Goal: Task Accomplishment & Management: Manage account settings

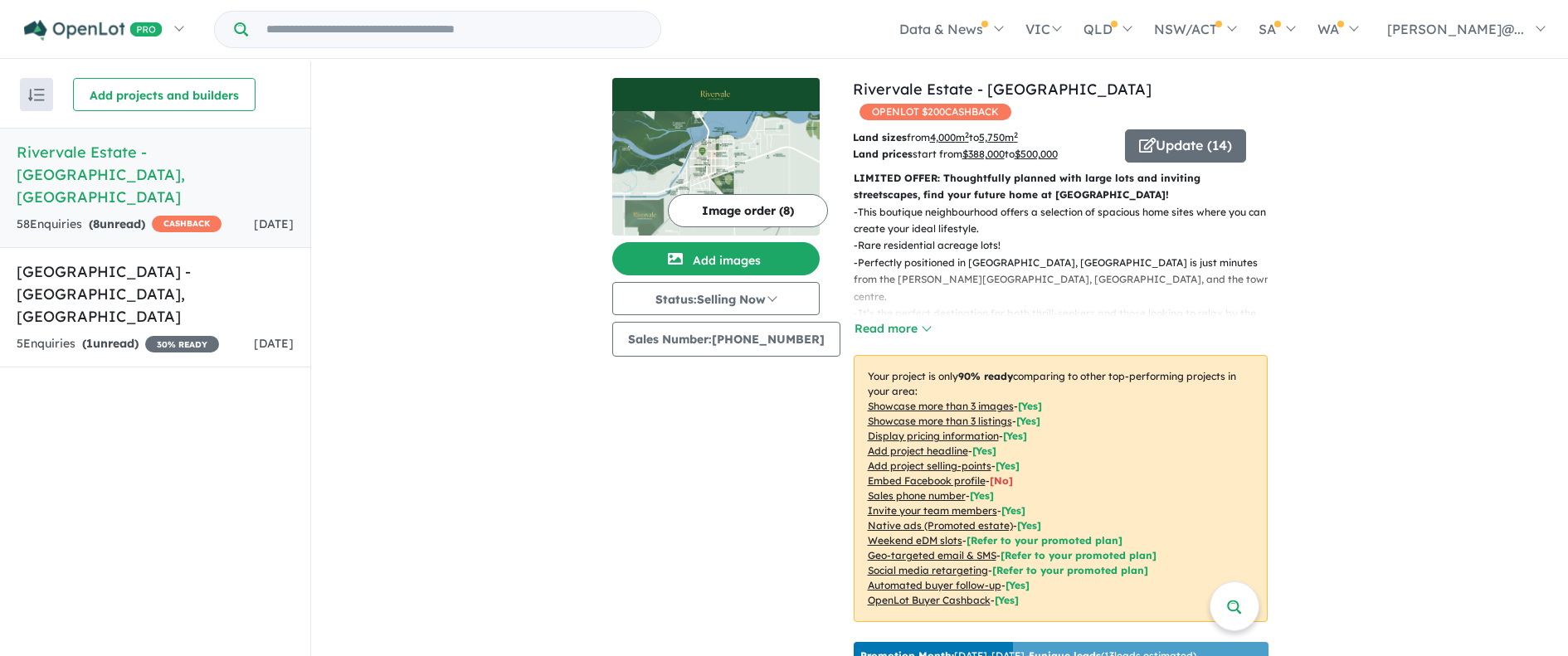
click at [277, 165] on link "Rivervale Estate - [GEOGRAPHIC_DATA] , [GEOGRAPHIC_DATA] 58 Enquir ies ( 8 unre…" at bounding box center [155, 188] width 310 height 120
click at [81, 153] on h5 "Rivervale Estate - [GEOGRAPHIC_DATA] , [GEOGRAPHIC_DATA]" at bounding box center [155, 174] width 277 height 67
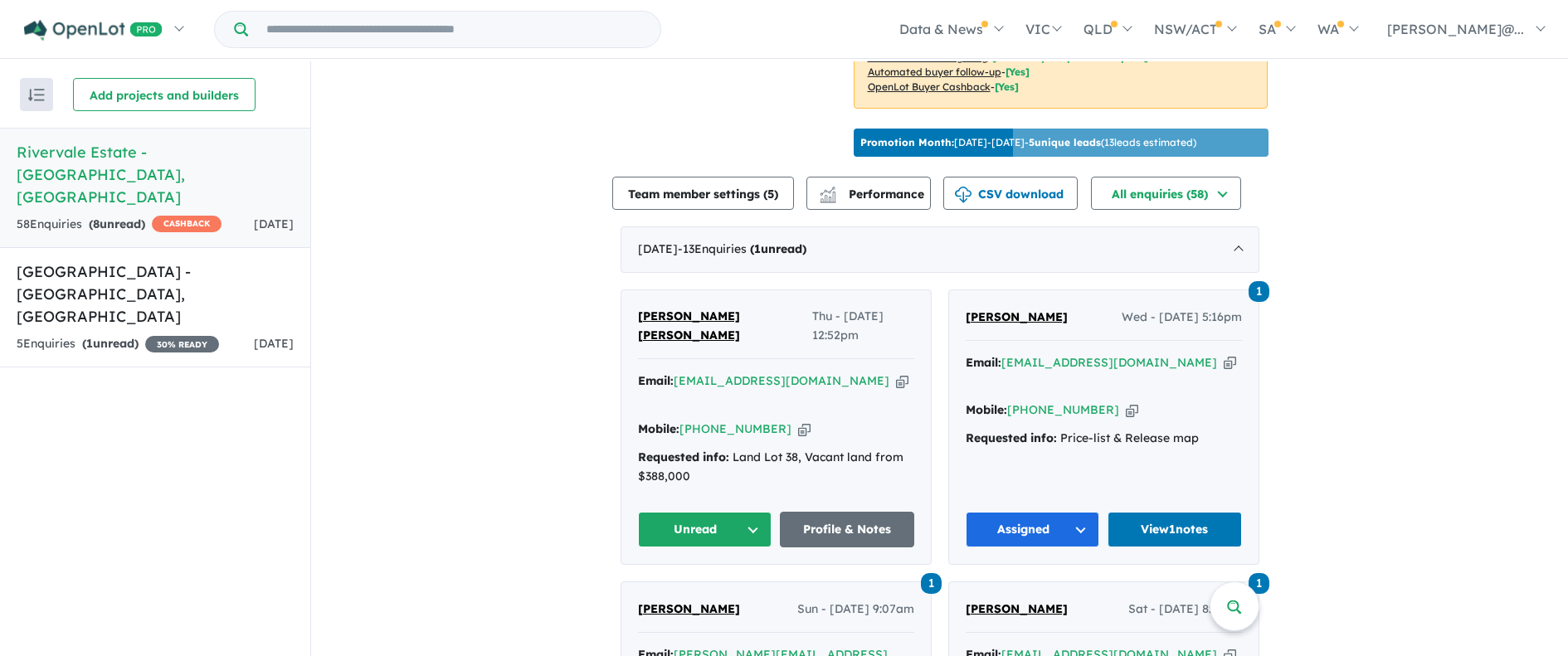
scroll to position [664, 0]
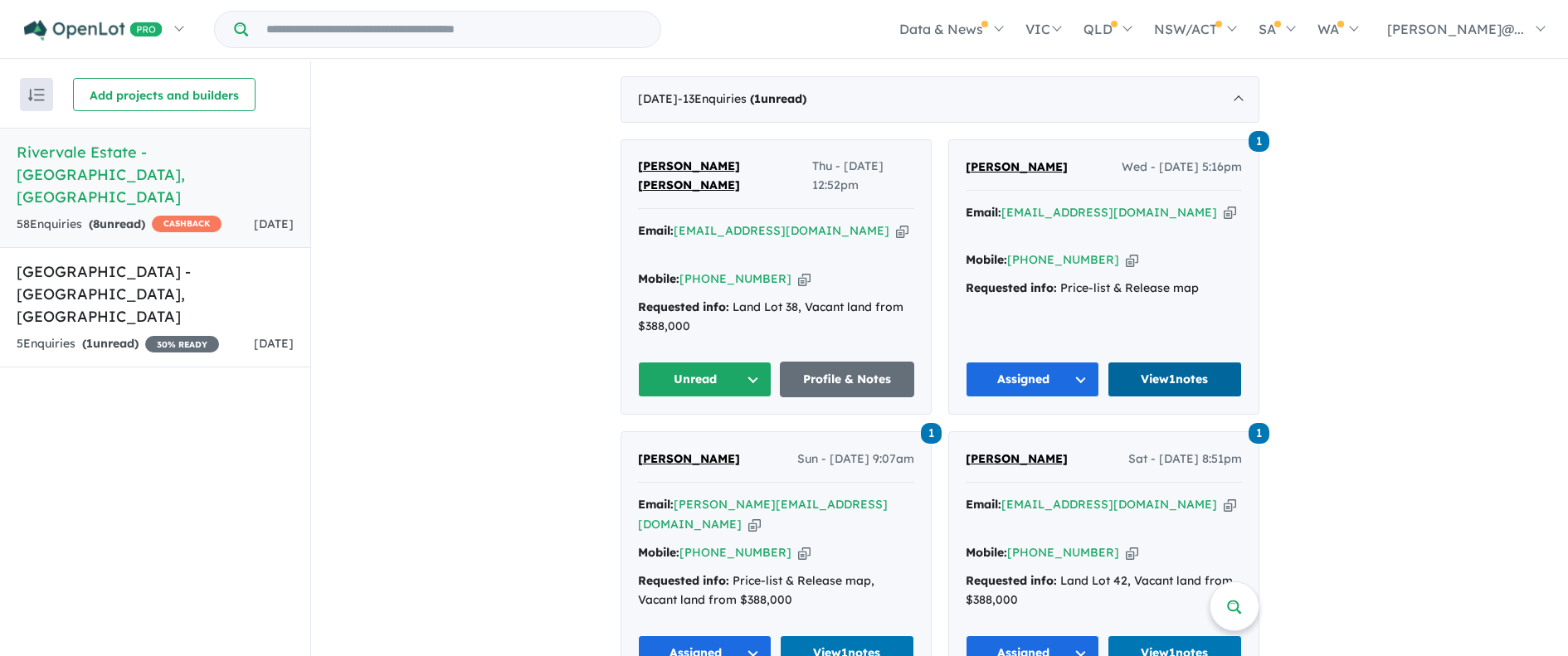
click at [1182, 361] on link "View 1 notes" at bounding box center [1175, 379] width 135 height 35
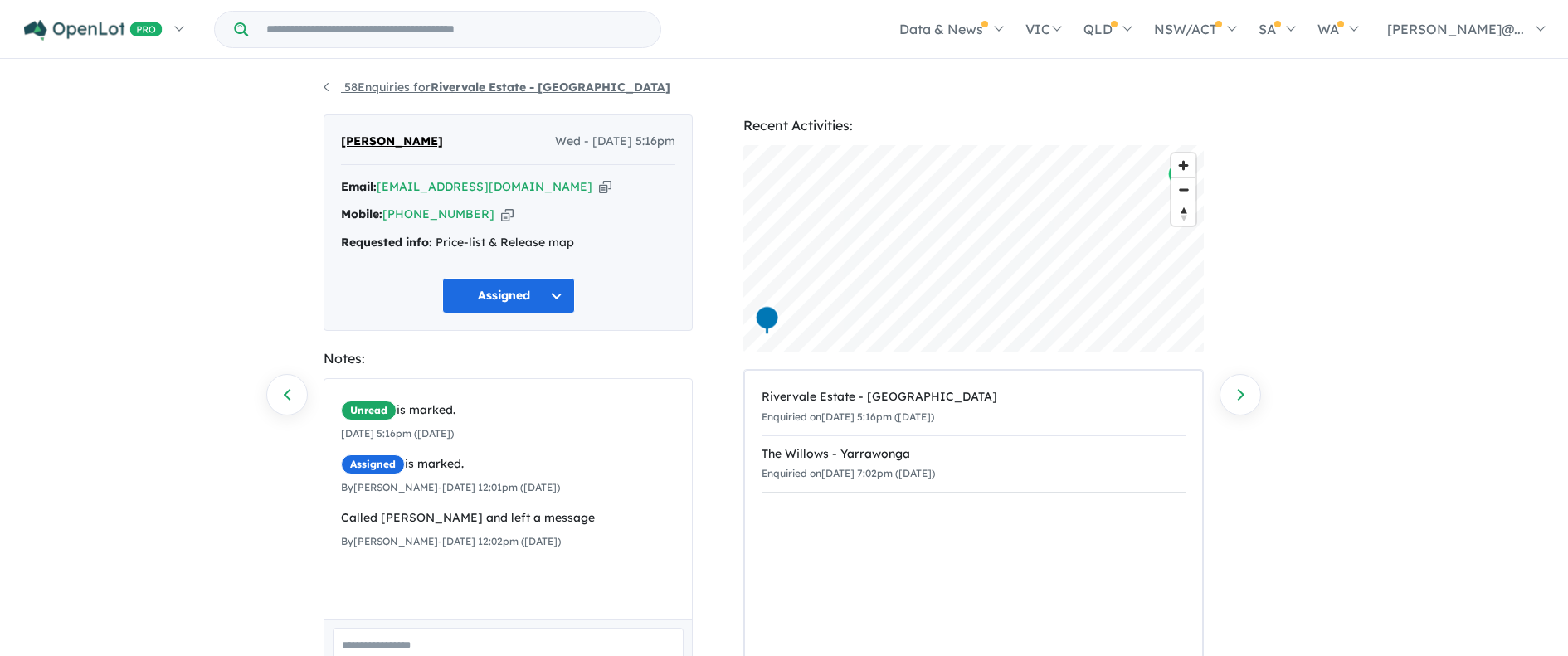
click at [331, 84] on link "58 Enquiries for Rivervale Estate - [GEOGRAPHIC_DATA]" at bounding box center [497, 87] width 347 height 15
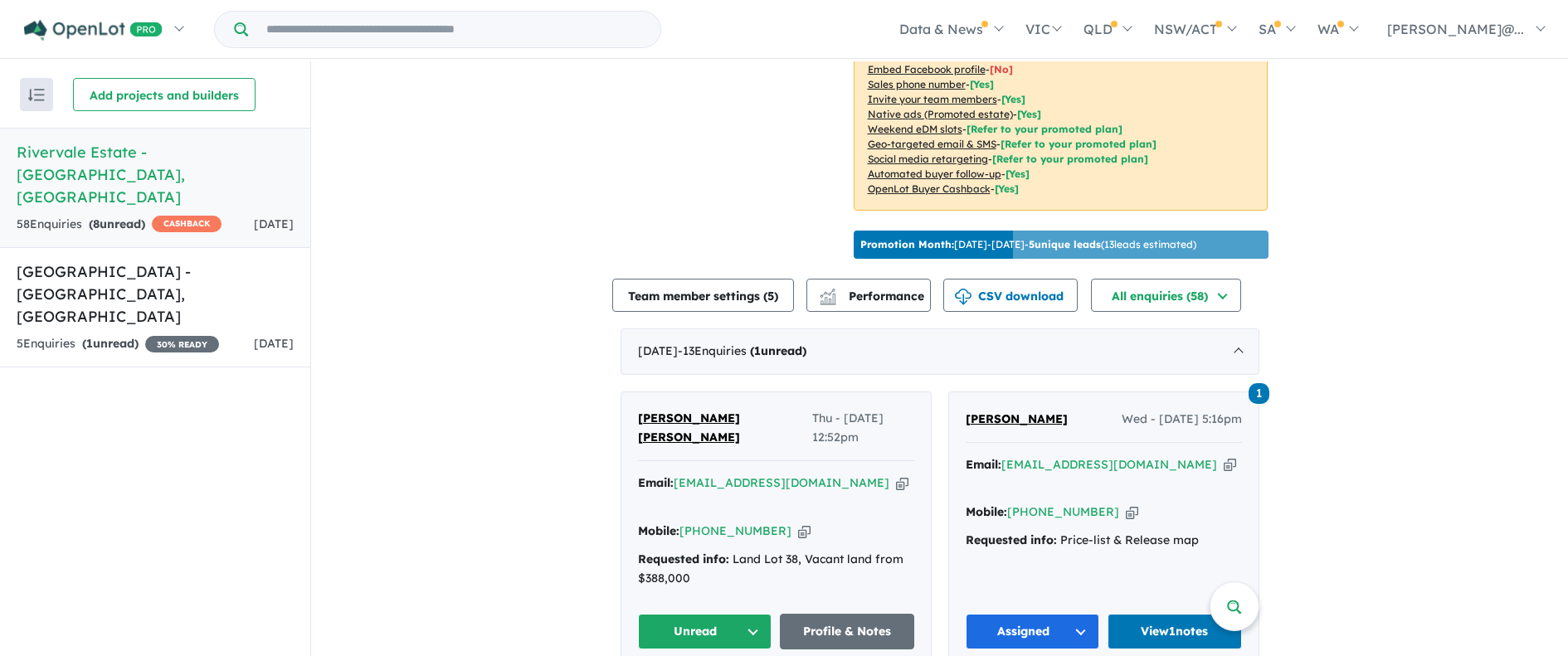
scroll to position [413, 0]
